Goal: Navigation & Orientation: Find specific page/section

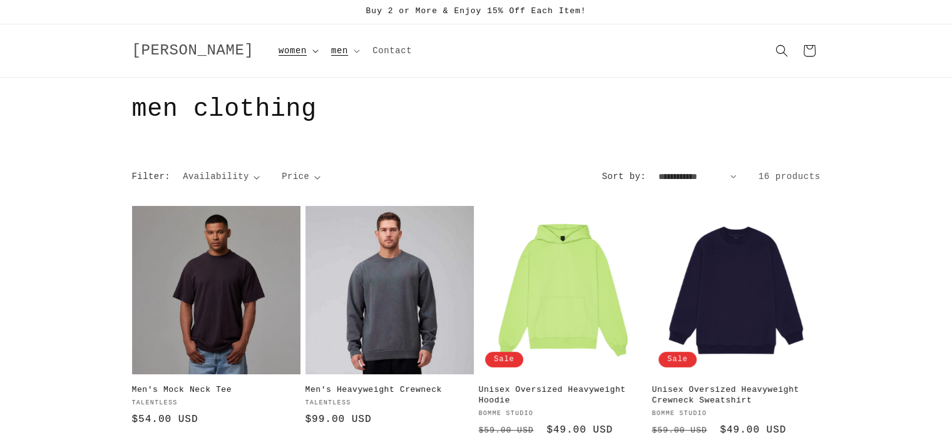
click at [279, 52] on span "women" at bounding box center [293, 50] width 28 height 11
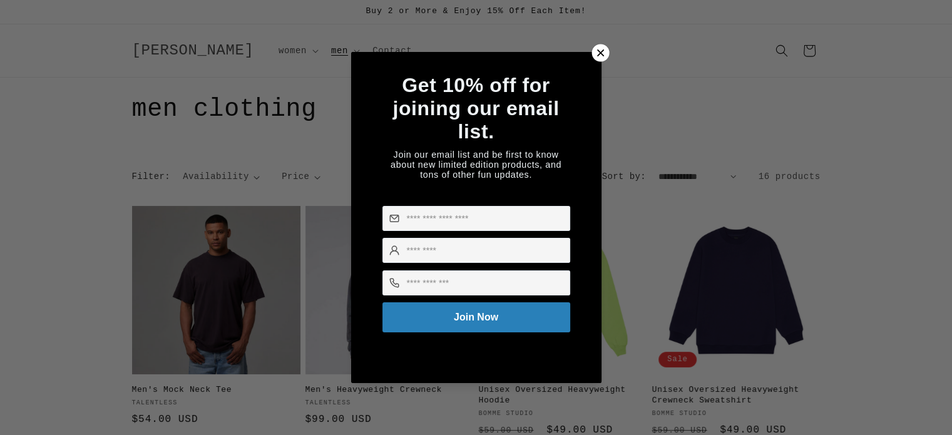
click at [605, 46] on icon at bounding box center [600, 53] width 14 height 14
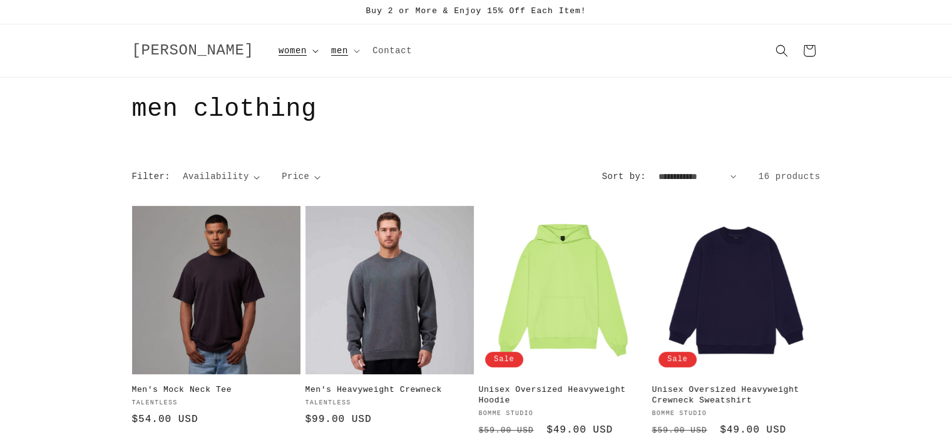
click at [279, 48] on span "women" at bounding box center [293, 50] width 28 height 11
click at [272, 74] on link "women clothing" at bounding box center [334, 81] width 124 height 21
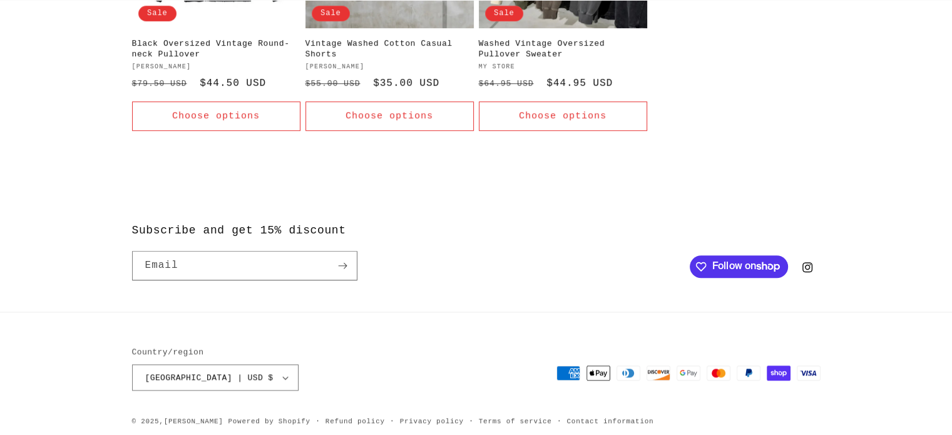
scroll to position [916, 0]
